Goal: Task Accomplishment & Management: Use online tool/utility

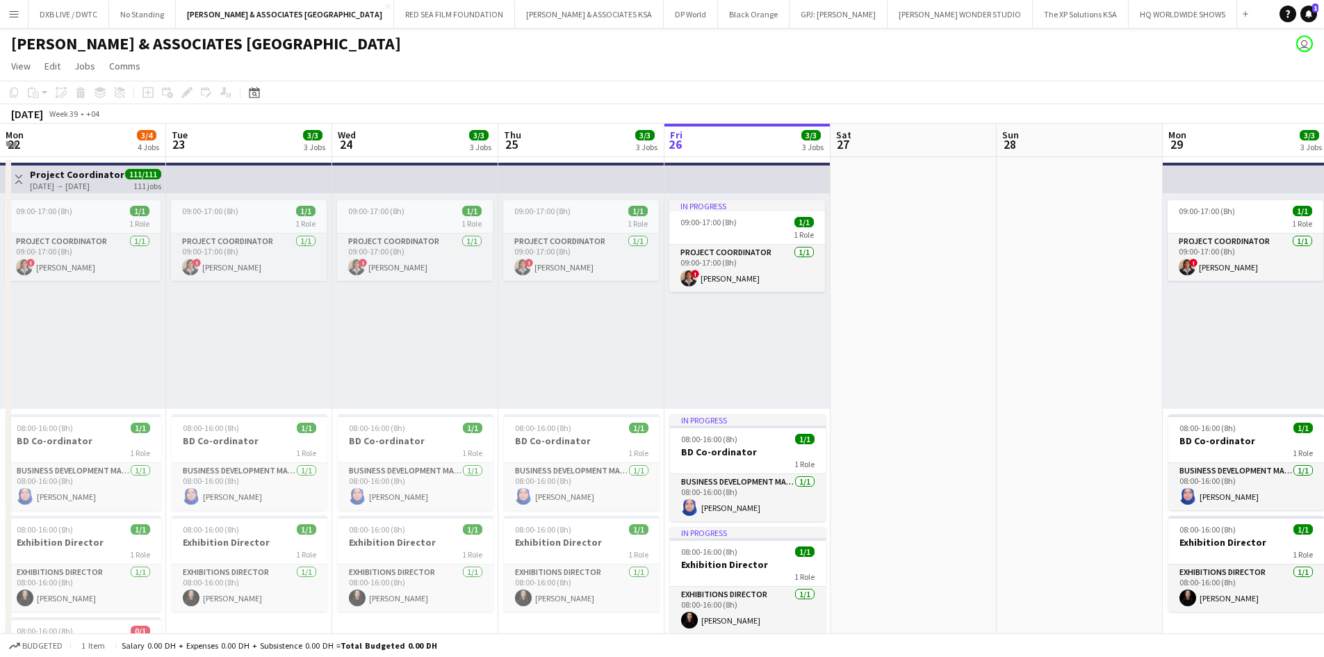
scroll to position [0, 332]
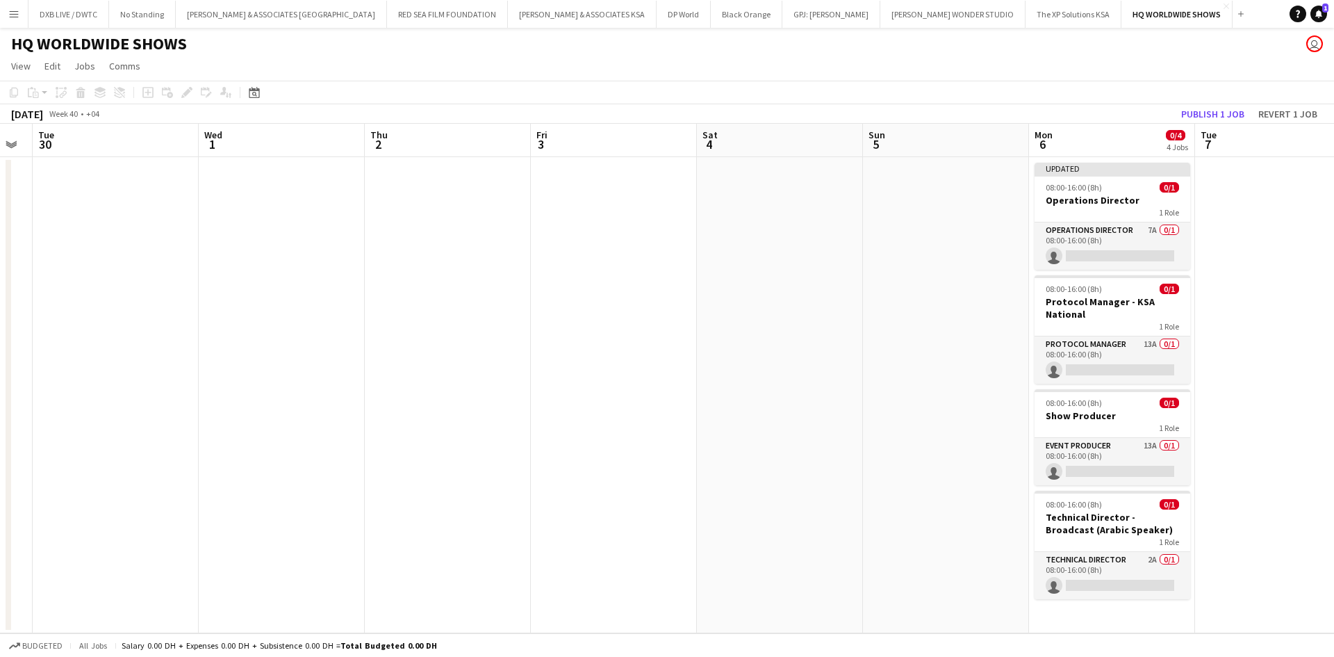
scroll to position [0, 486]
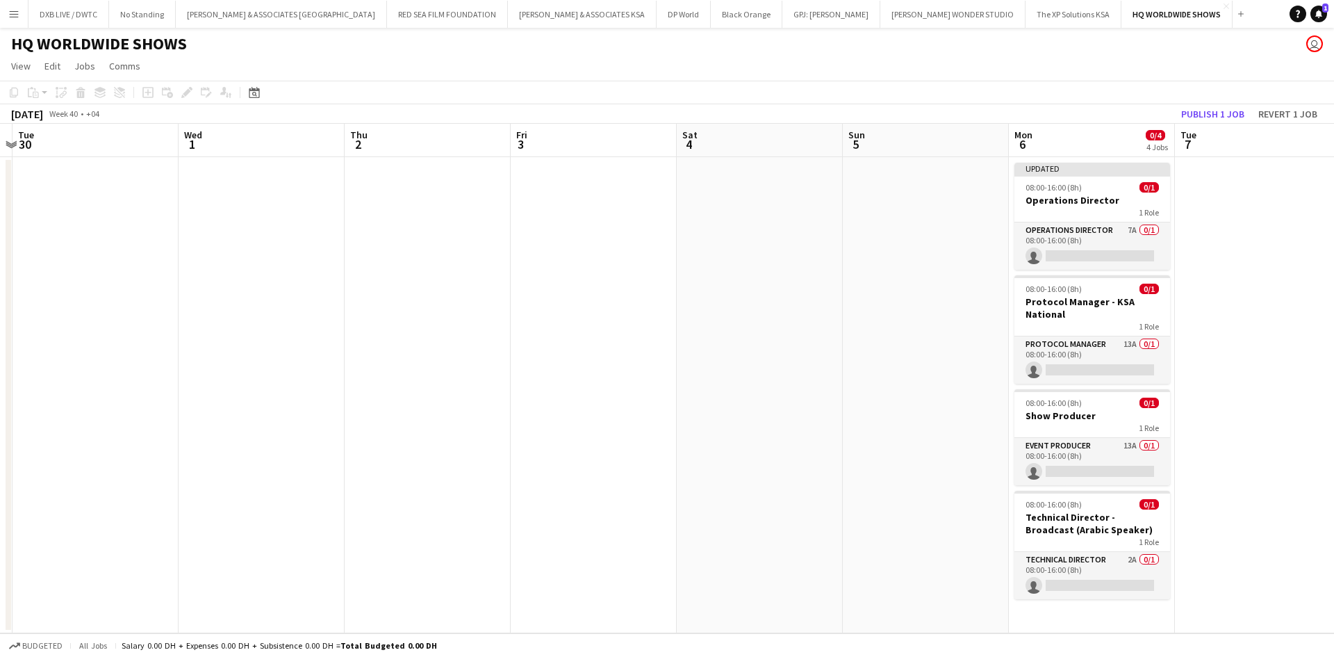
drag, startPoint x: 572, startPoint y: 247, endPoint x: -16, endPoint y: 247, distance: 588.5
click at [0, 247] on html "Menu Boards Boards Boards All jobs Status Workforce Workforce My Workforce Recr…" at bounding box center [667, 328] width 1334 height 657
click at [1047, 222] on div "Operations Director 7A 0/1 08:00-16:00 (8h) single-neutral-actions" at bounding box center [1092, 246] width 156 height 48
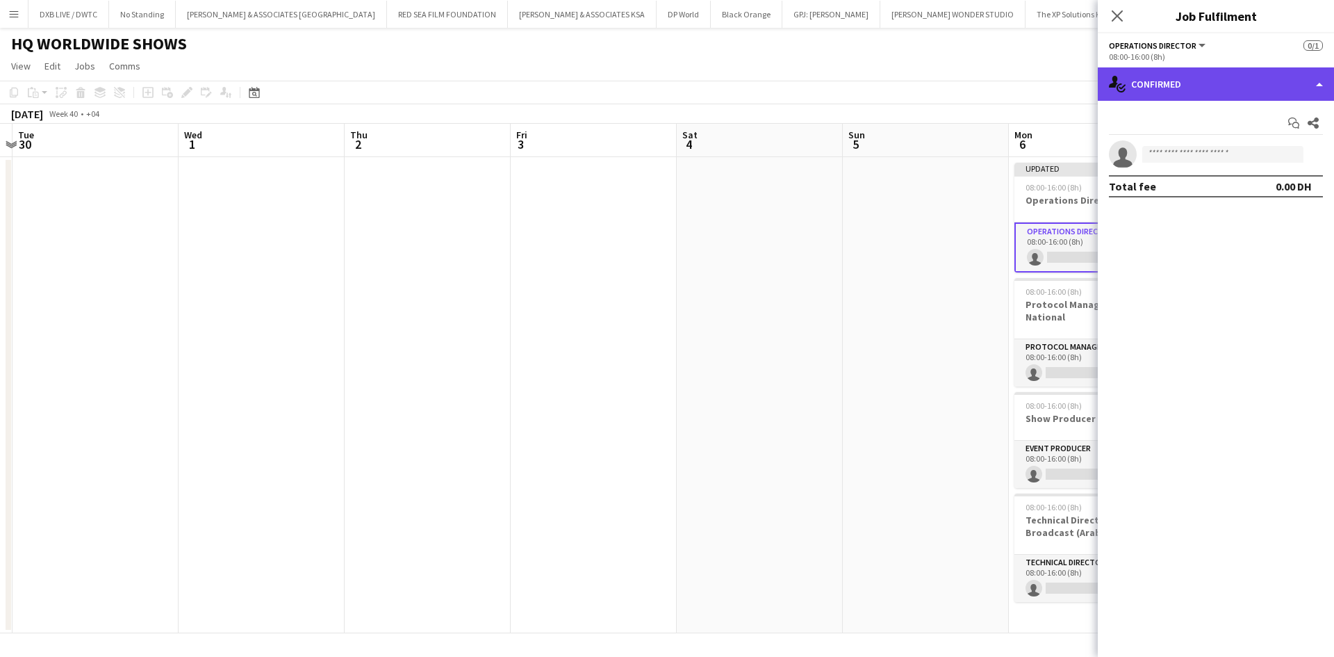
click at [1163, 95] on div "single-neutral-actions-check-2 Confirmed" at bounding box center [1216, 83] width 236 height 33
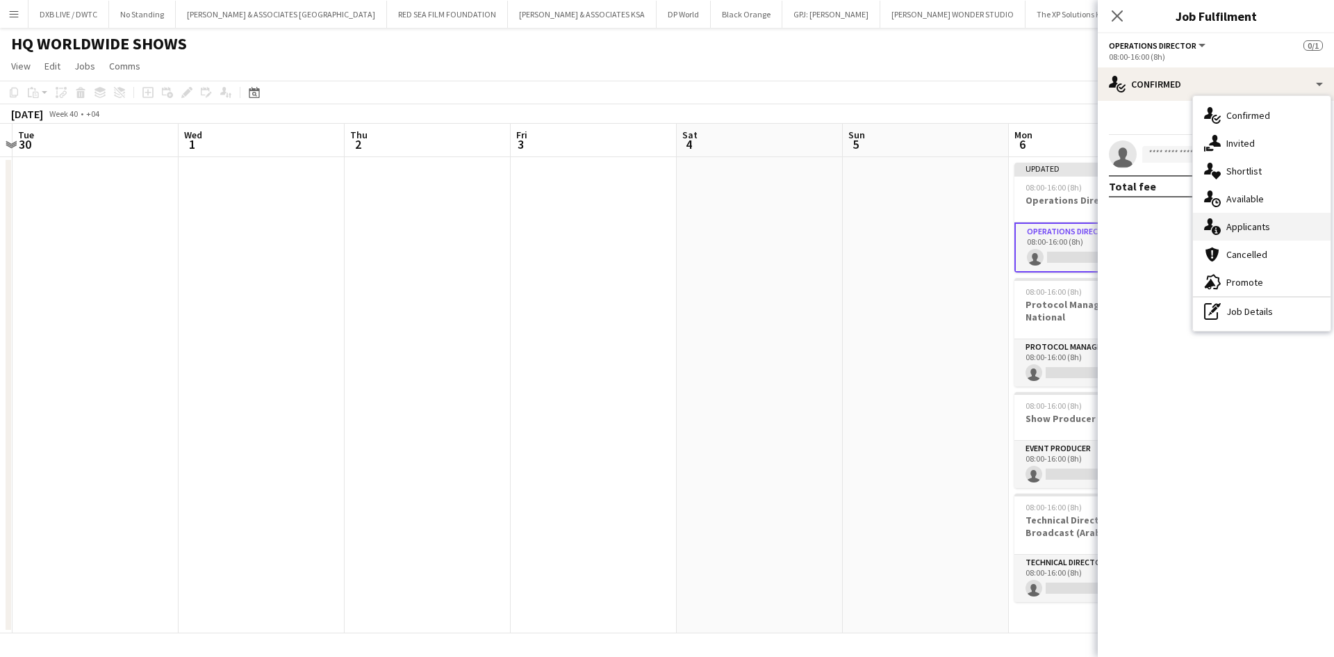
click at [1237, 221] on span "Applicants" at bounding box center [1248, 226] width 44 height 13
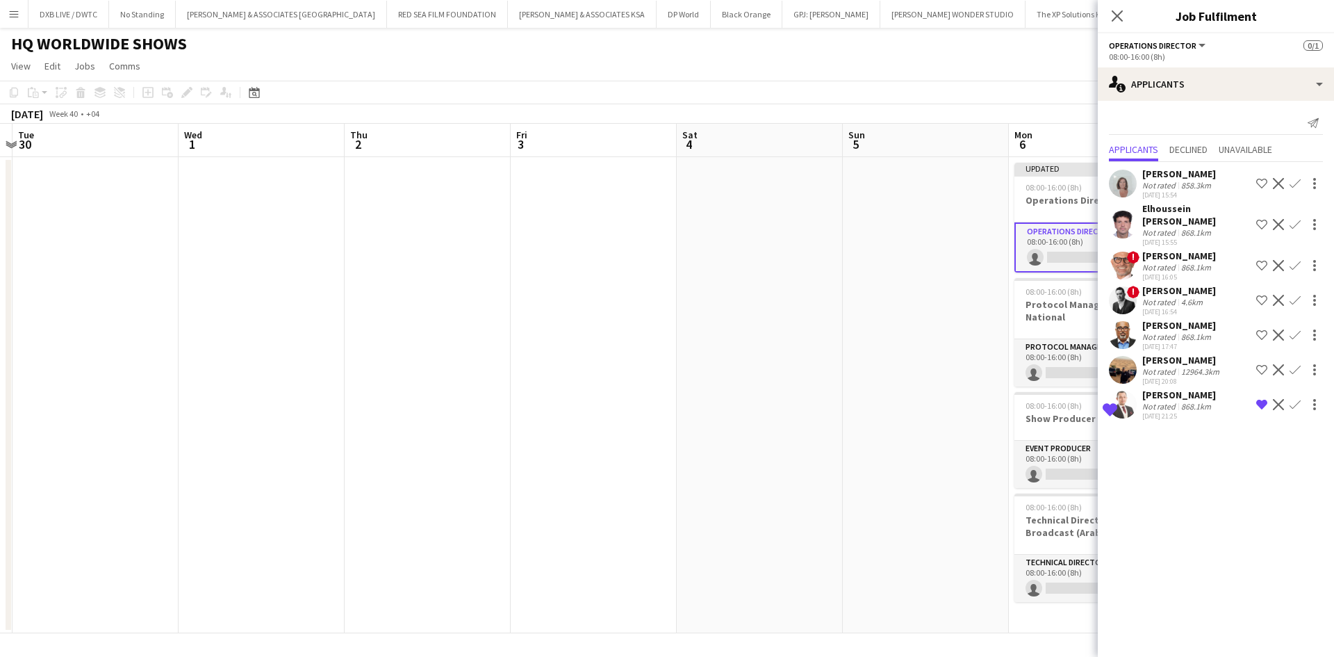
click at [1173, 388] on div "Mouad Boullous" at bounding box center [1179, 394] width 74 height 13
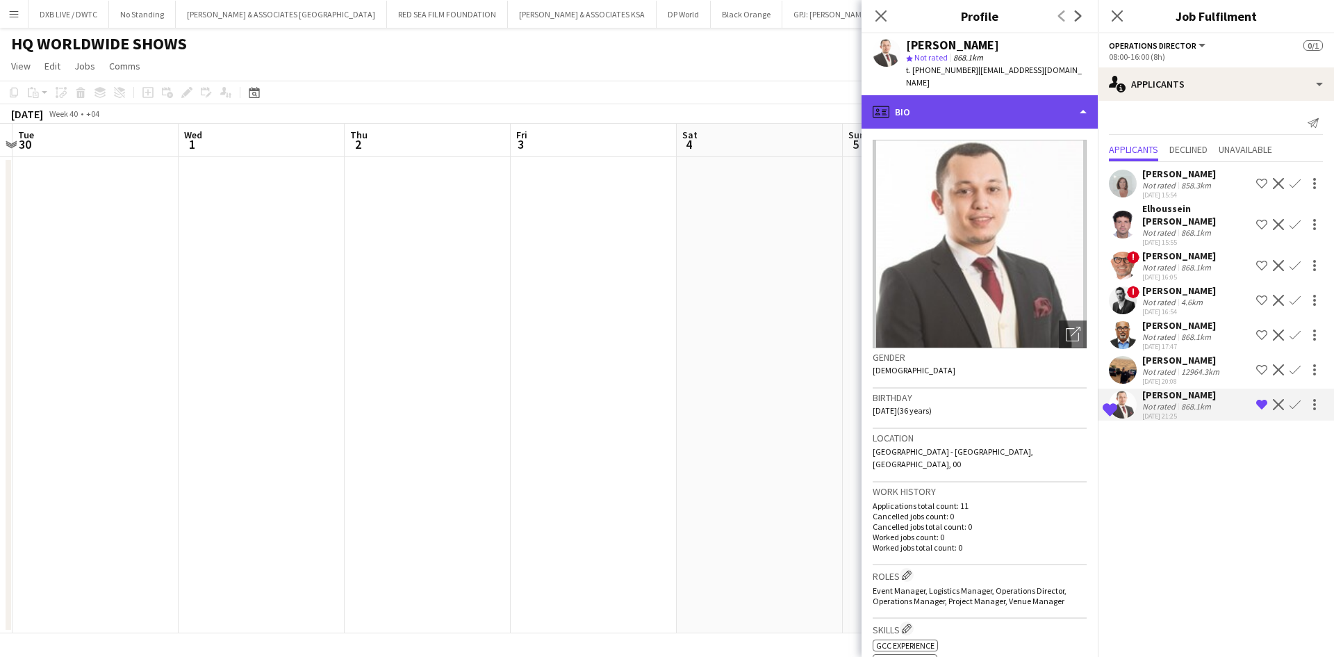
click at [1012, 110] on div "profile Bio" at bounding box center [980, 111] width 236 height 33
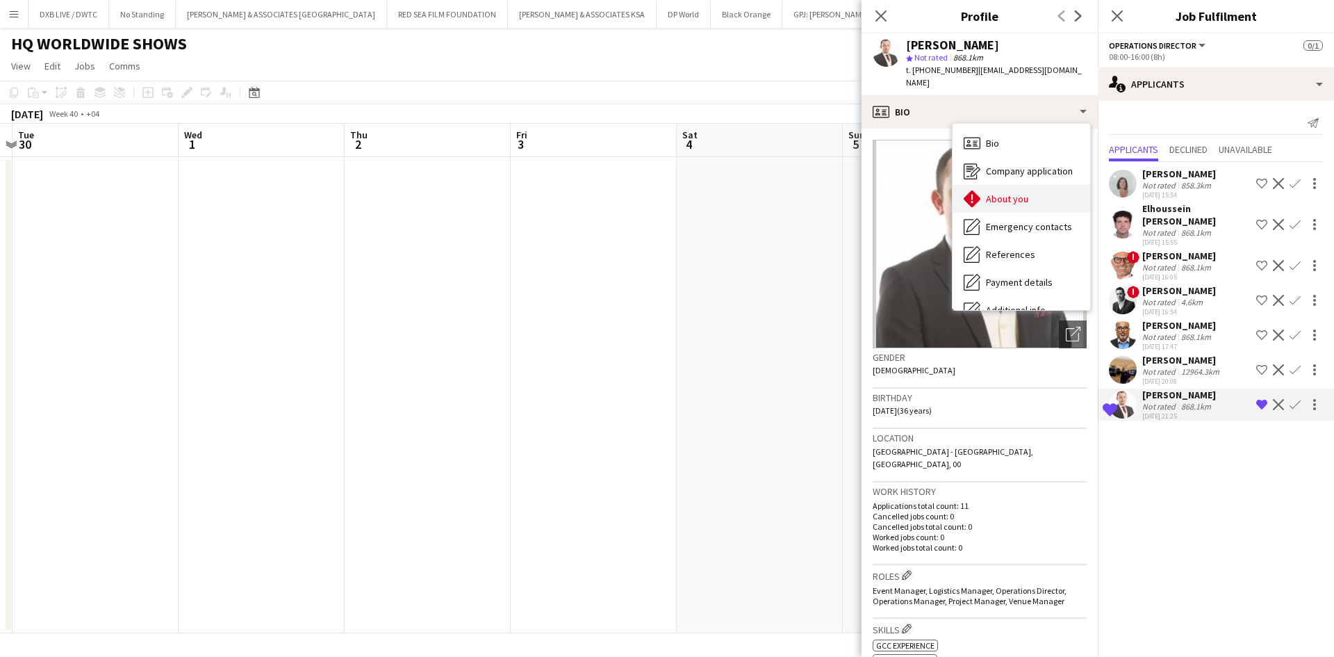
click at [1014, 192] on span "About you" at bounding box center [1007, 198] width 42 height 13
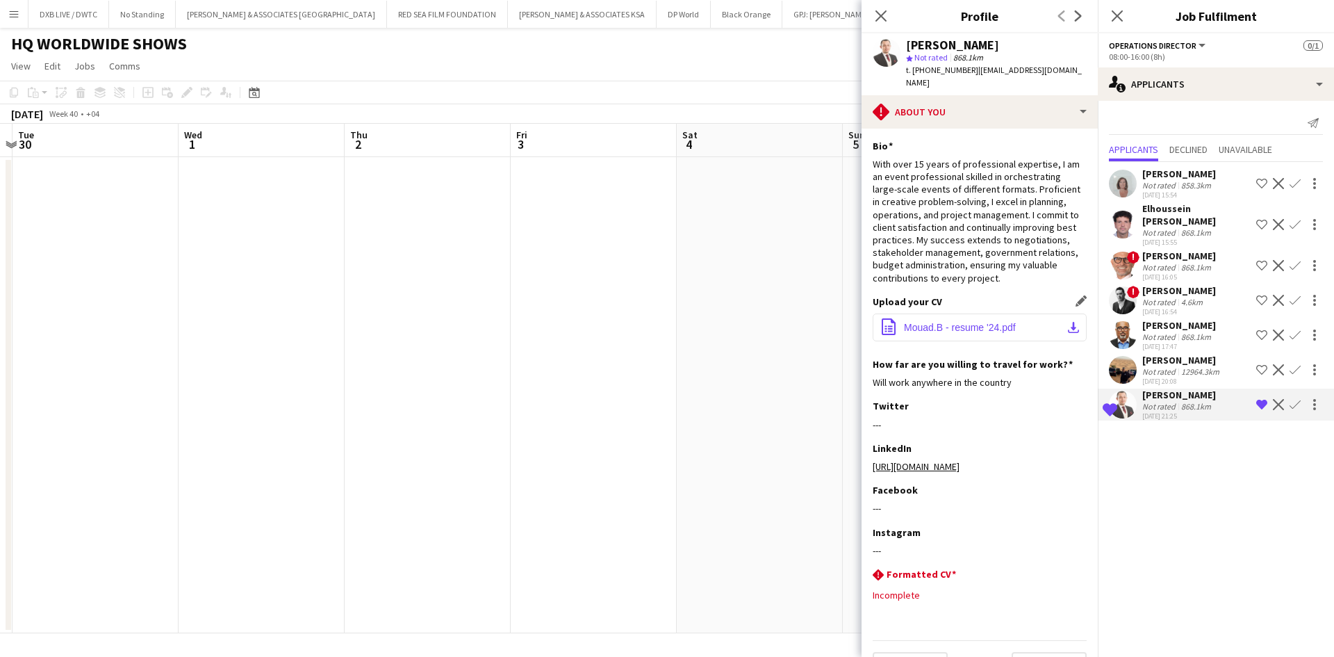
click at [948, 313] on button "office-file-sheet Mouad.B - resume '24.pdf download-bottom" at bounding box center [980, 327] width 214 height 28
click at [1141, 365] on div "Jonathan Quitt Not rated 12964.3km 24-09-2025 20:08 Shortlist crew Decline Conf…" at bounding box center [1216, 370] width 236 height 32
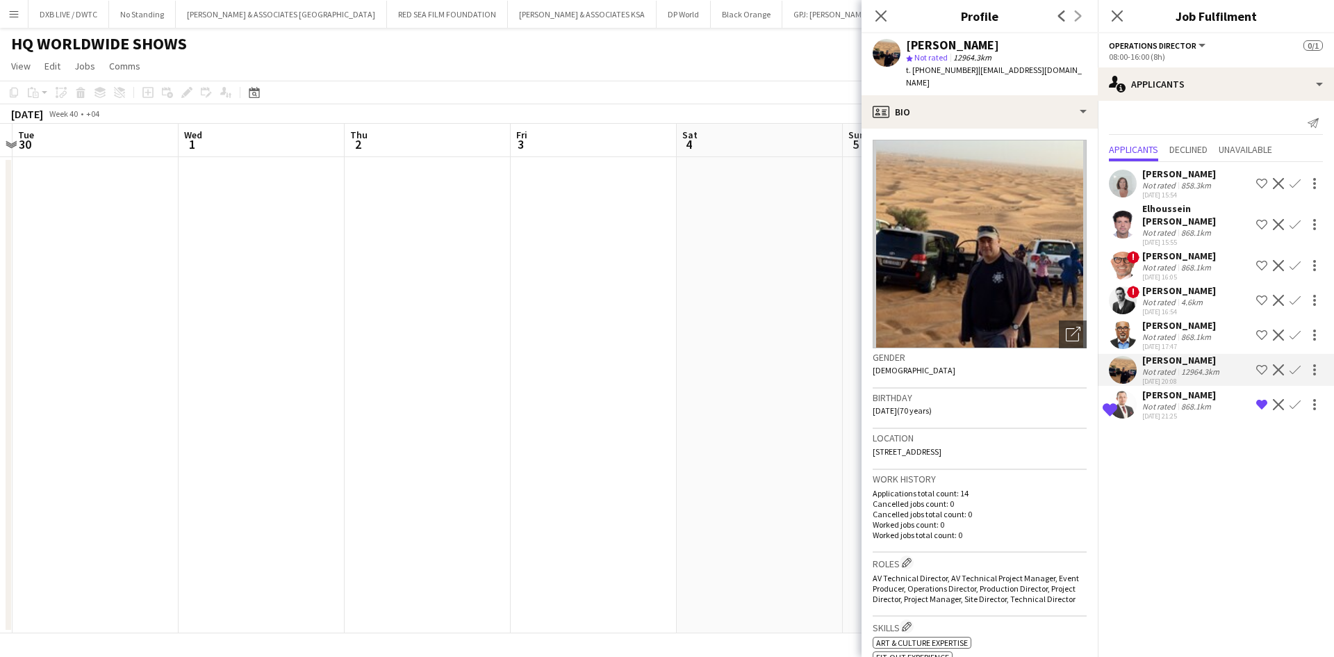
click at [1194, 331] on div "868.1km" at bounding box center [1195, 336] width 35 height 10
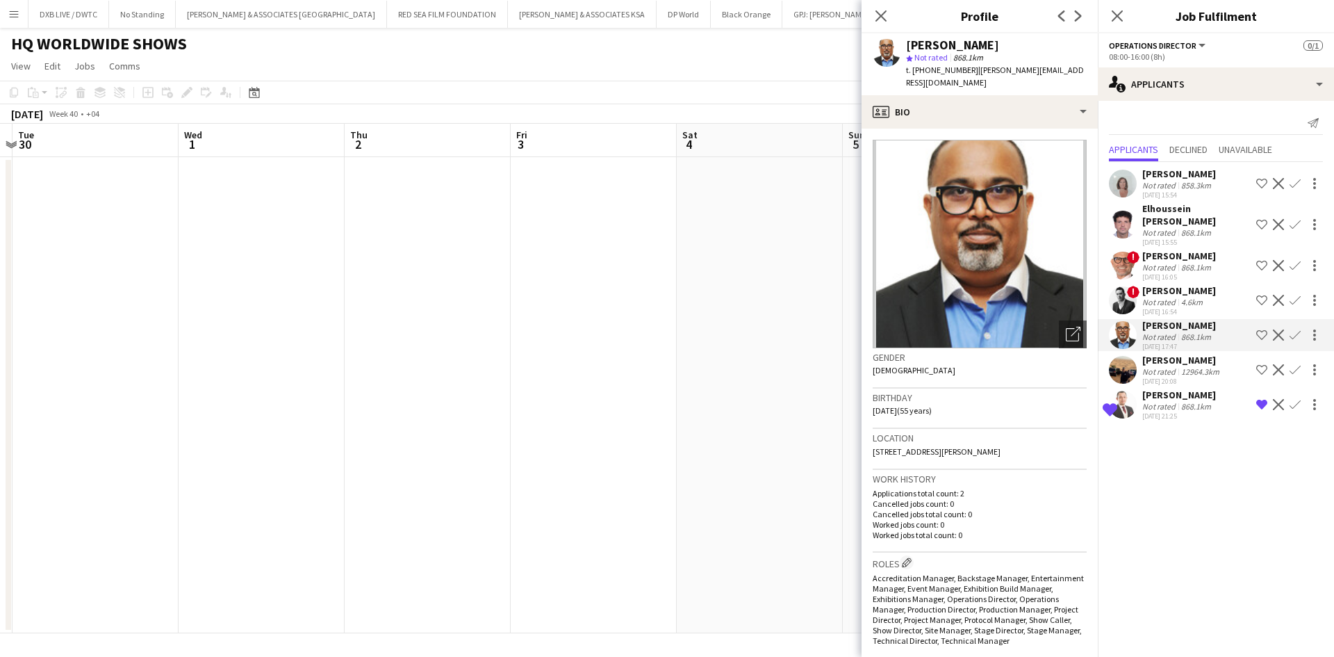
click at [1193, 284] on div "Mahmoud Kernazi" at bounding box center [1179, 290] width 74 height 13
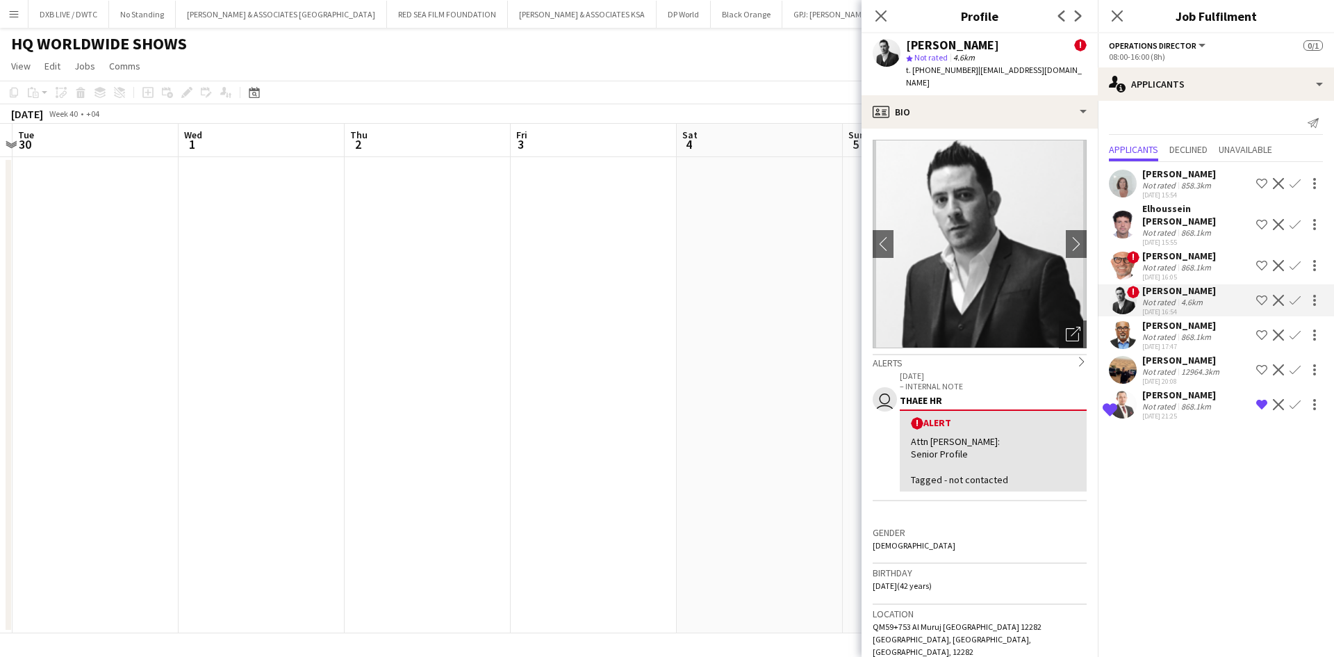
click at [1187, 262] on div "868.1km" at bounding box center [1195, 267] width 35 height 10
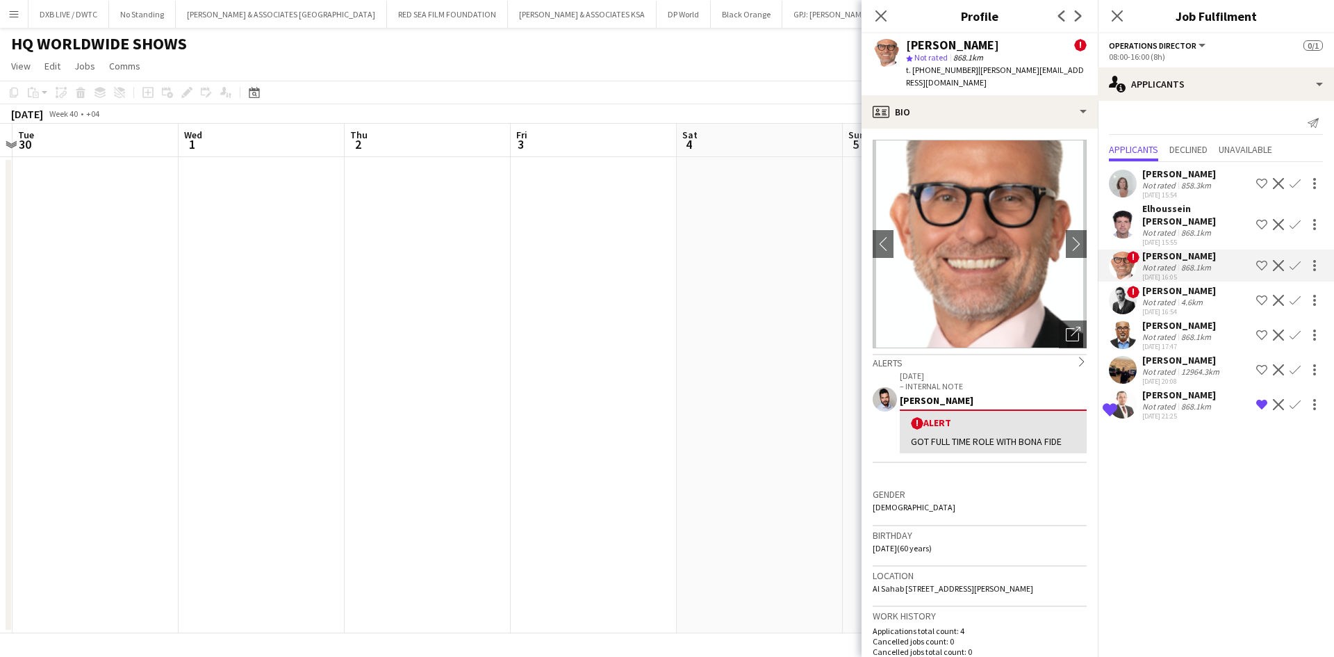
click at [1187, 212] on div "Elhoussein Abouzeid" at bounding box center [1196, 214] width 108 height 25
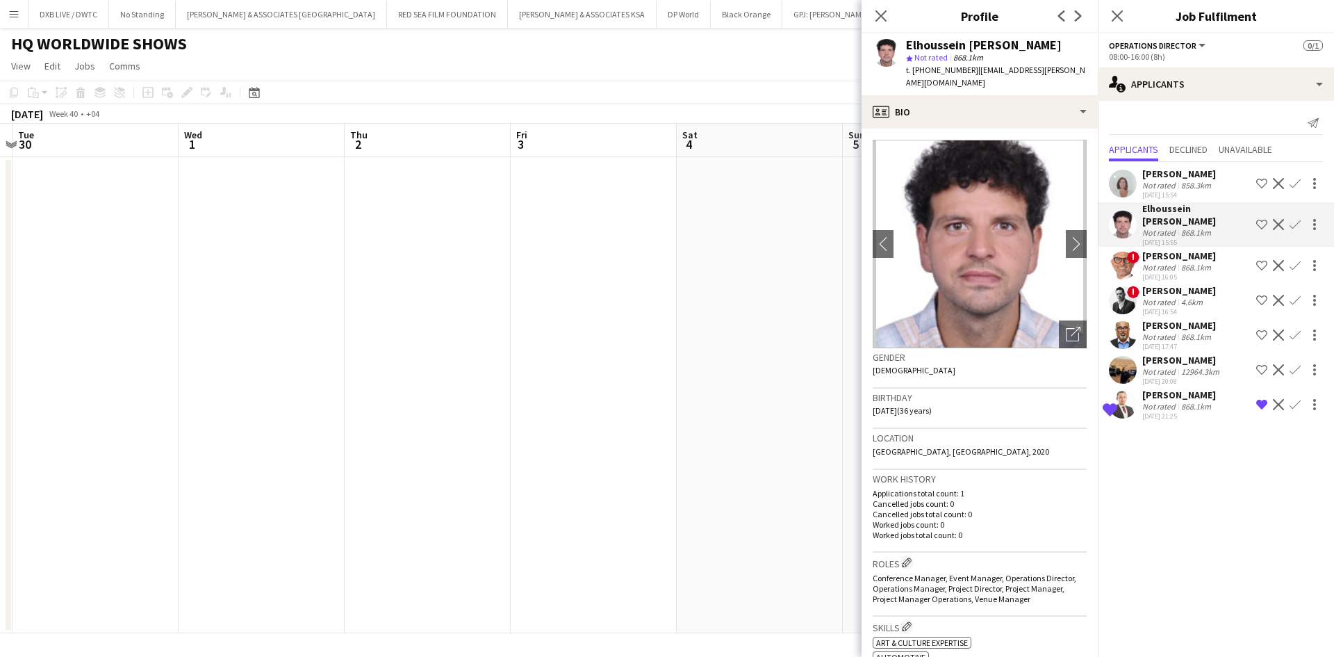
click at [1187, 186] on div "858.3km" at bounding box center [1195, 185] width 35 height 10
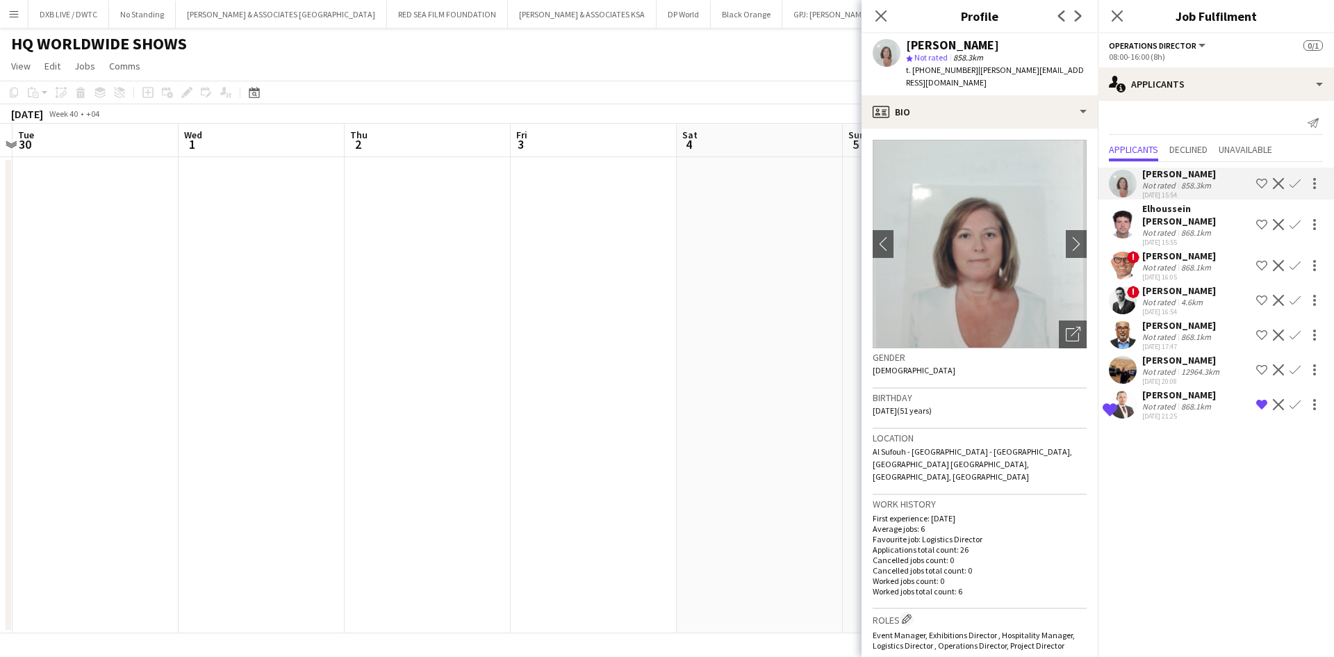
click at [1183, 262] on div "868.1km" at bounding box center [1195, 267] width 35 height 10
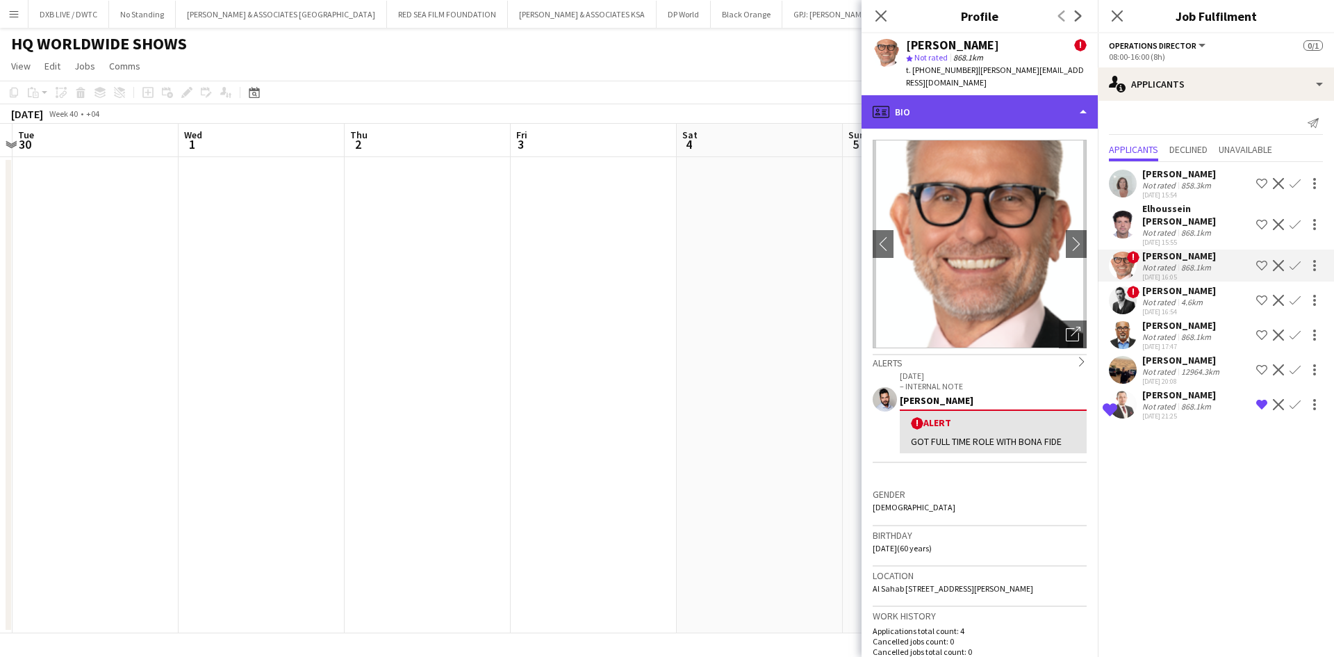
click at [1033, 106] on div "profile Bio" at bounding box center [980, 111] width 236 height 33
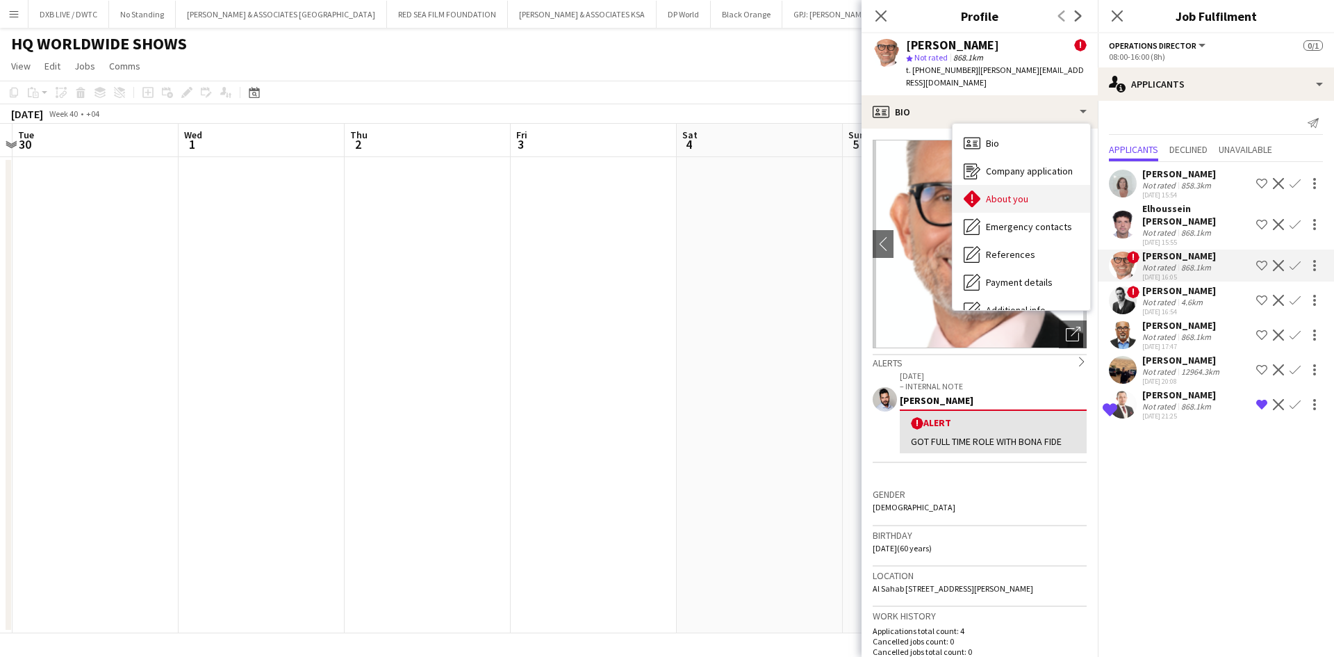
click at [1023, 192] on span "About you" at bounding box center [1007, 198] width 42 height 13
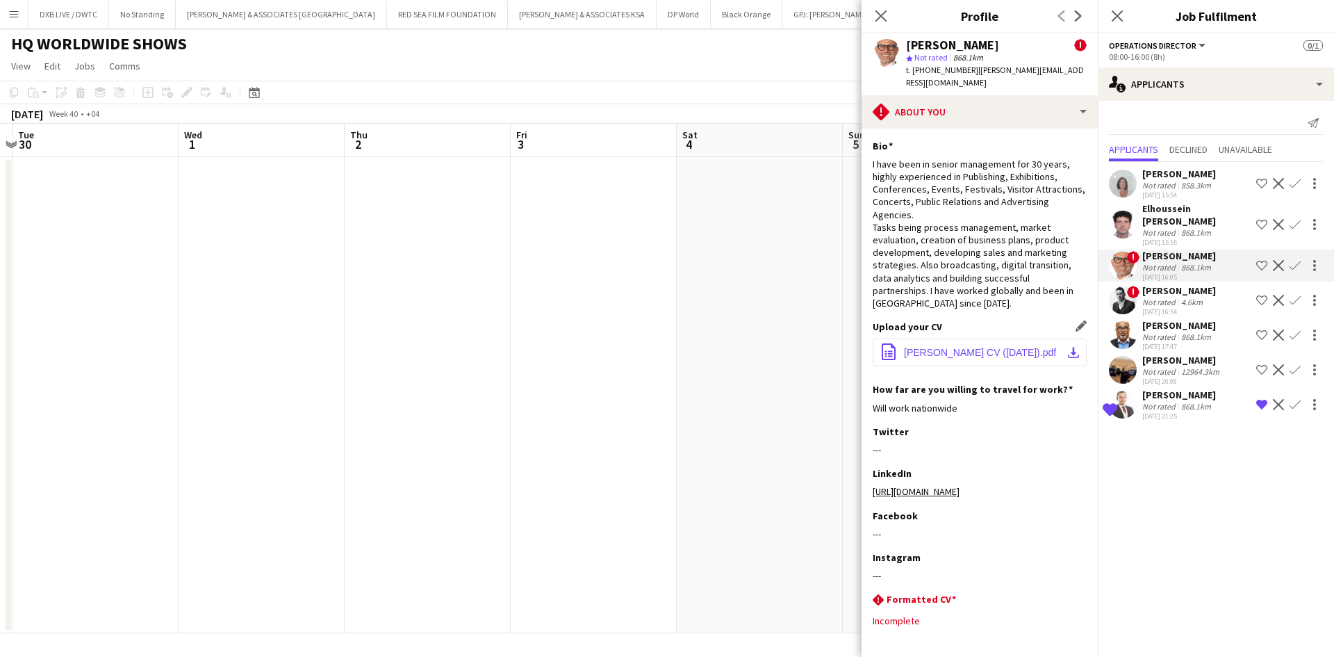
click at [979, 347] on span "Mr Paul Grinnall CV (Aug 2024).pdf" at bounding box center [980, 352] width 152 height 11
